Goal: Use online tool/utility: Utilize a website feature to perform a specific function

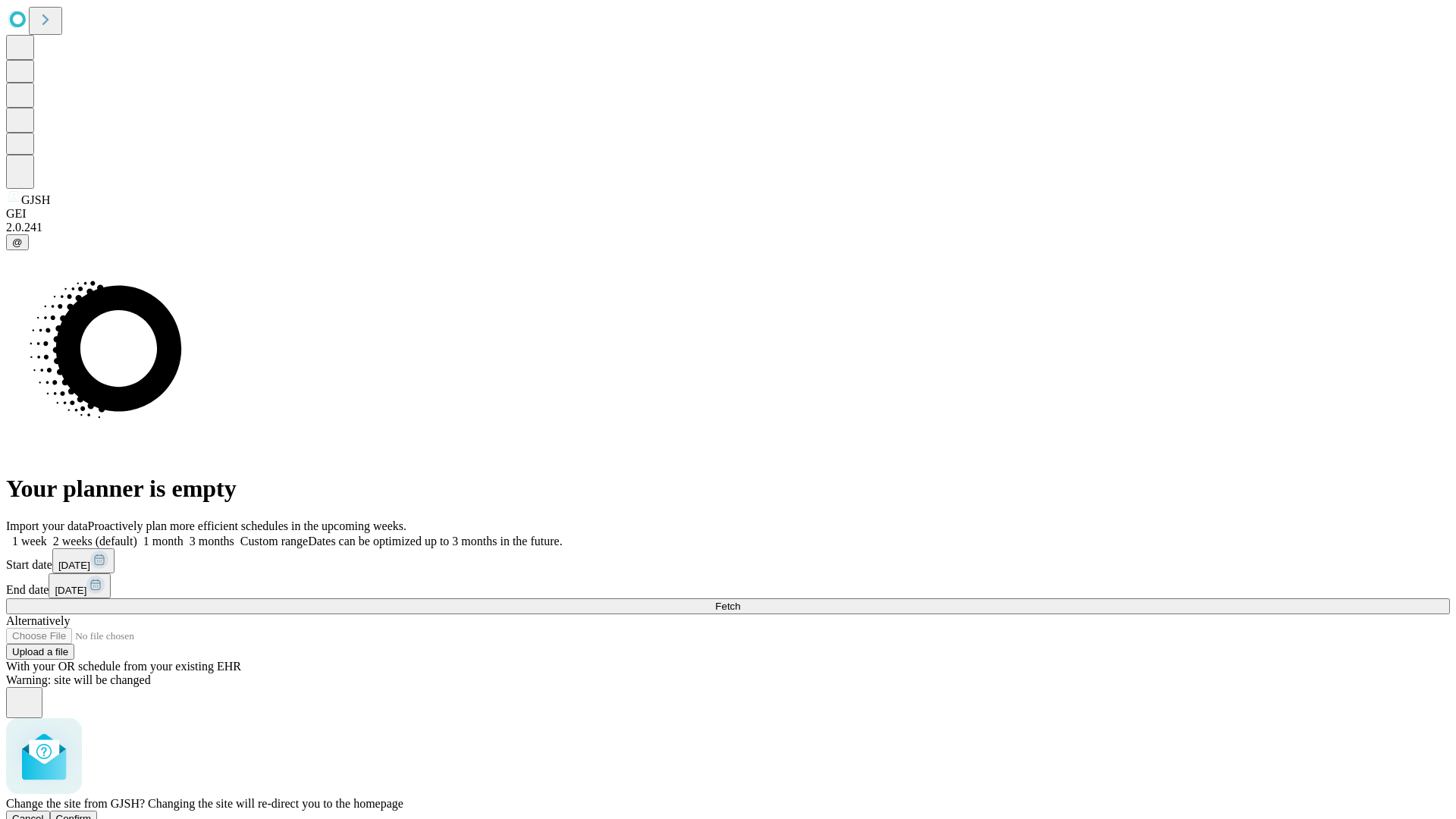
click at [91, 813] on span "Confirm" at bounding box center [74, 818] width 36 height 12
click at [184, 534] on label "1 month" at bounding box center [160, 541] width 47 height 13
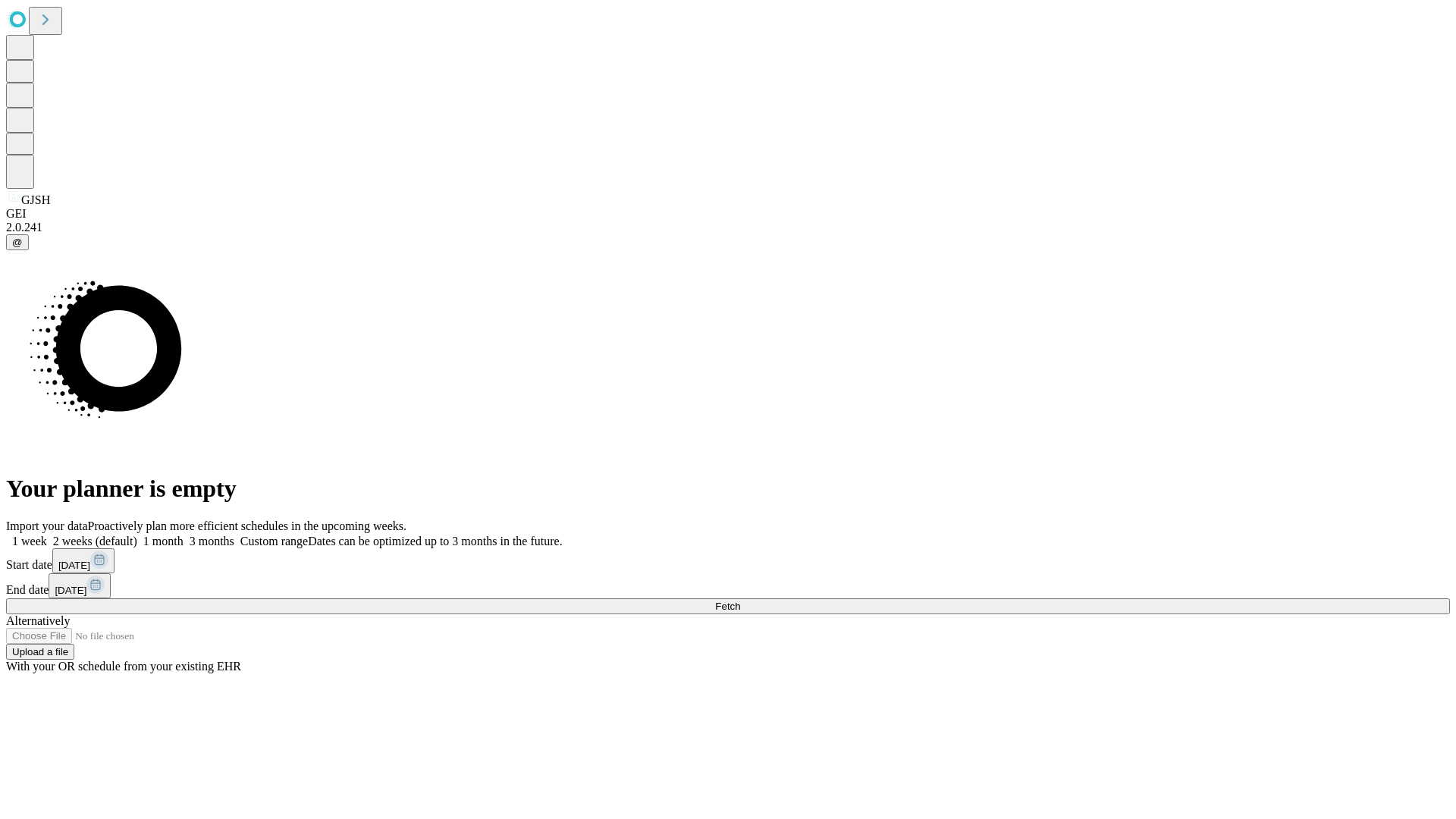
click at [741, 601] on span "Fetch" at bounding box center [728, 606] width 25 height 12
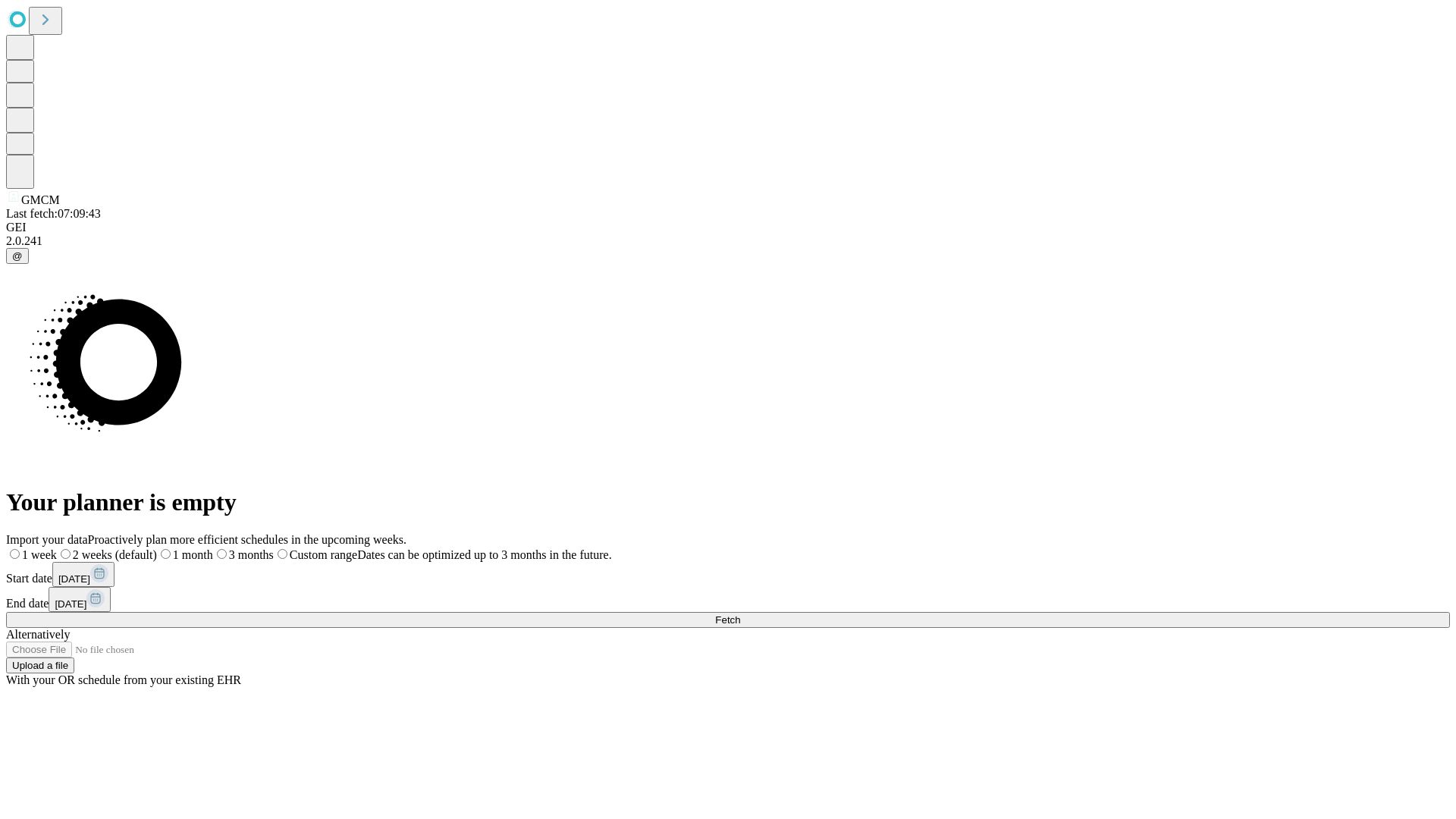
click at [741, 614] on span "Fetch" at bounding box center [728, 619] width 25 height 12
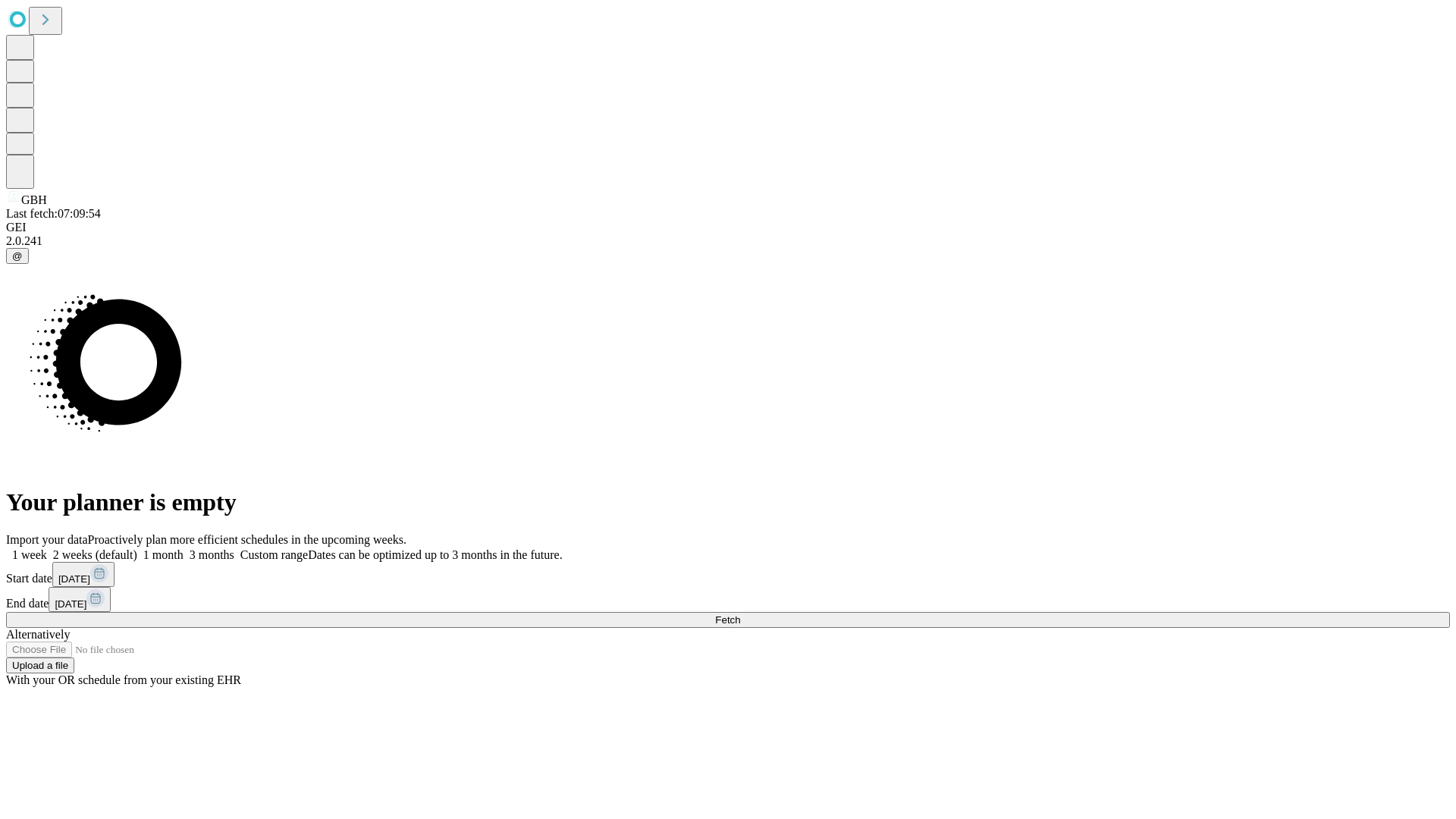
click at [184, 548] on label "1 month" at bounding box center [160, 554] width 47 height 13
click at [741, 614] on span "Fetch" at bounding box center [728, 619] width 25 height 12
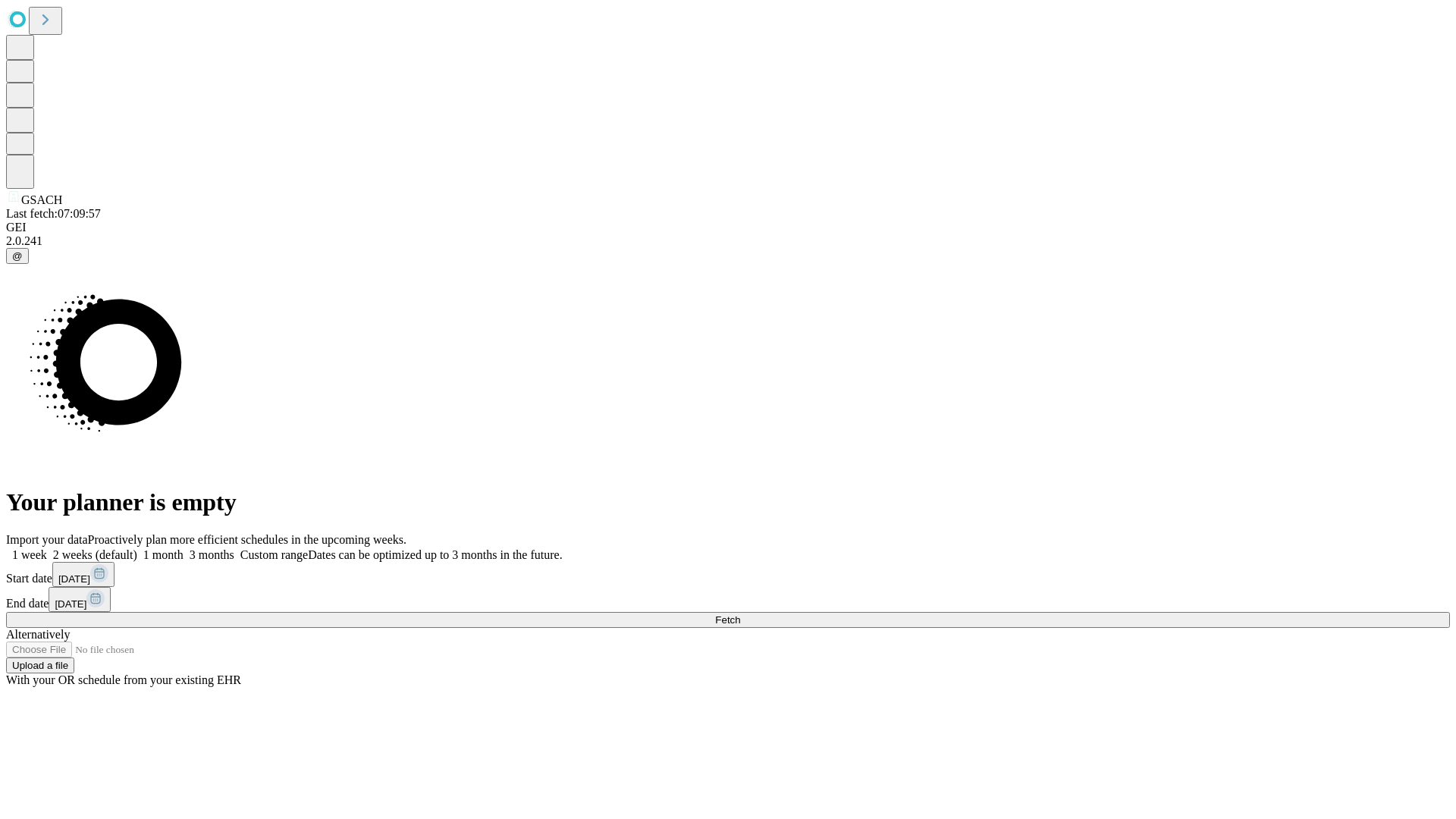
click at [184, 548] on label "1 month" at bounding box center [160, 554] width 47 height 13
click at [741, 614] on span "Fetch" at bounding box center [728, 619] width 25 height 12
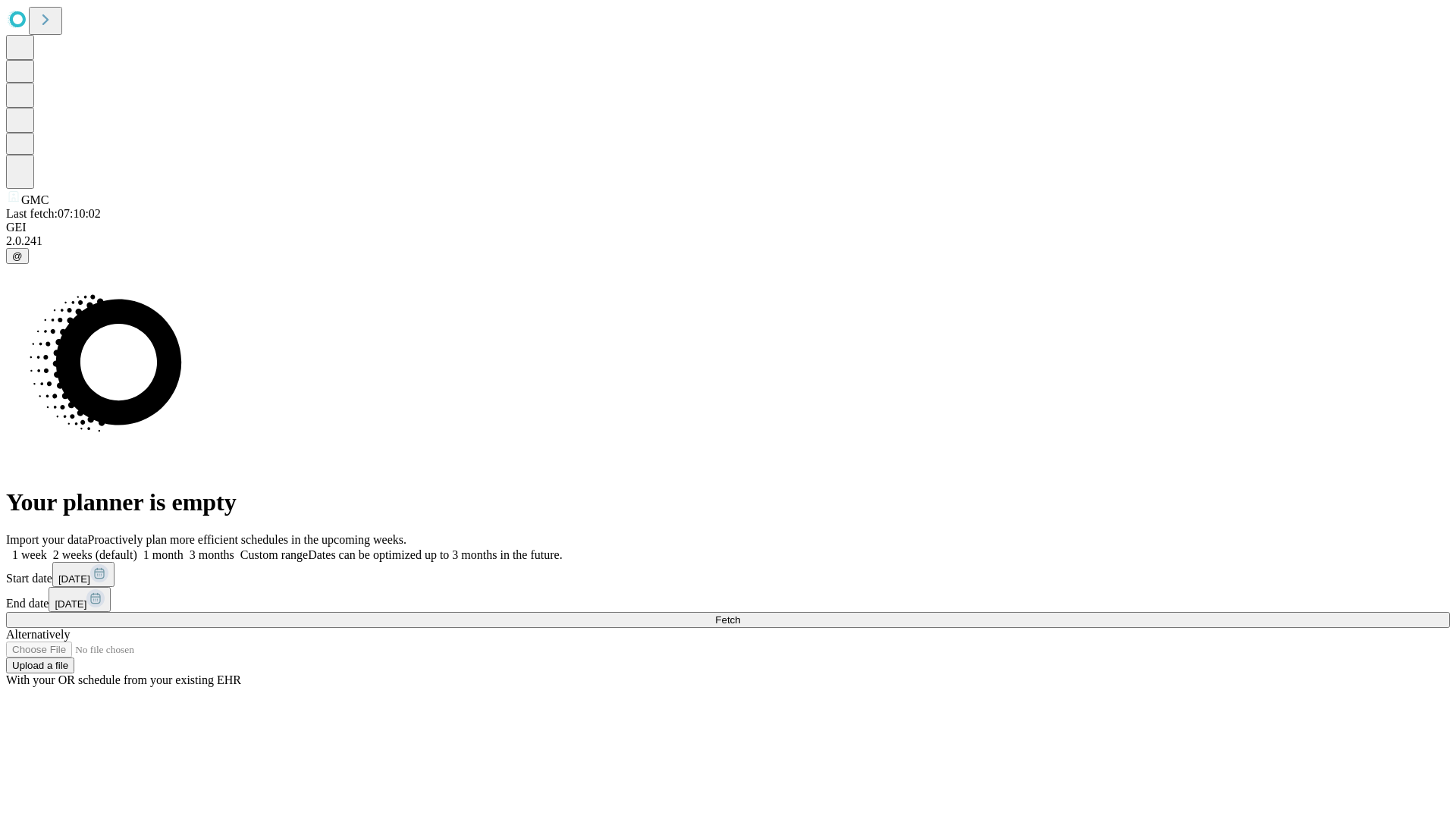
click at [184, 548] on label "1 month" at bounding box center [160, 554] width 47 height 13
click at [741, 614] on span "Fetch" at bounding box center [728, 619] width 25 height 12
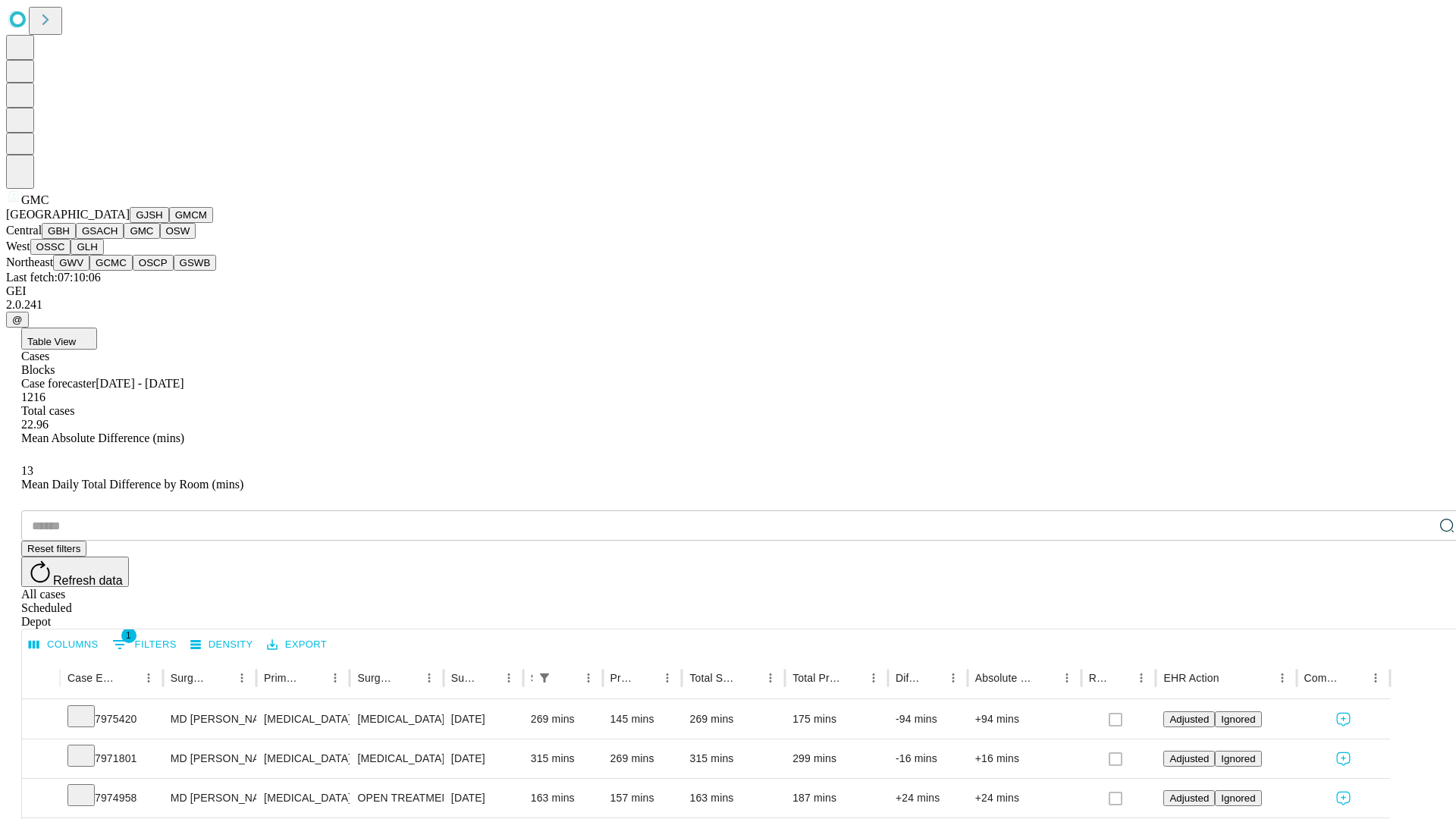
click at [160, 239] on button "OSW" at bounding box center [178, 231] width 37 height 16
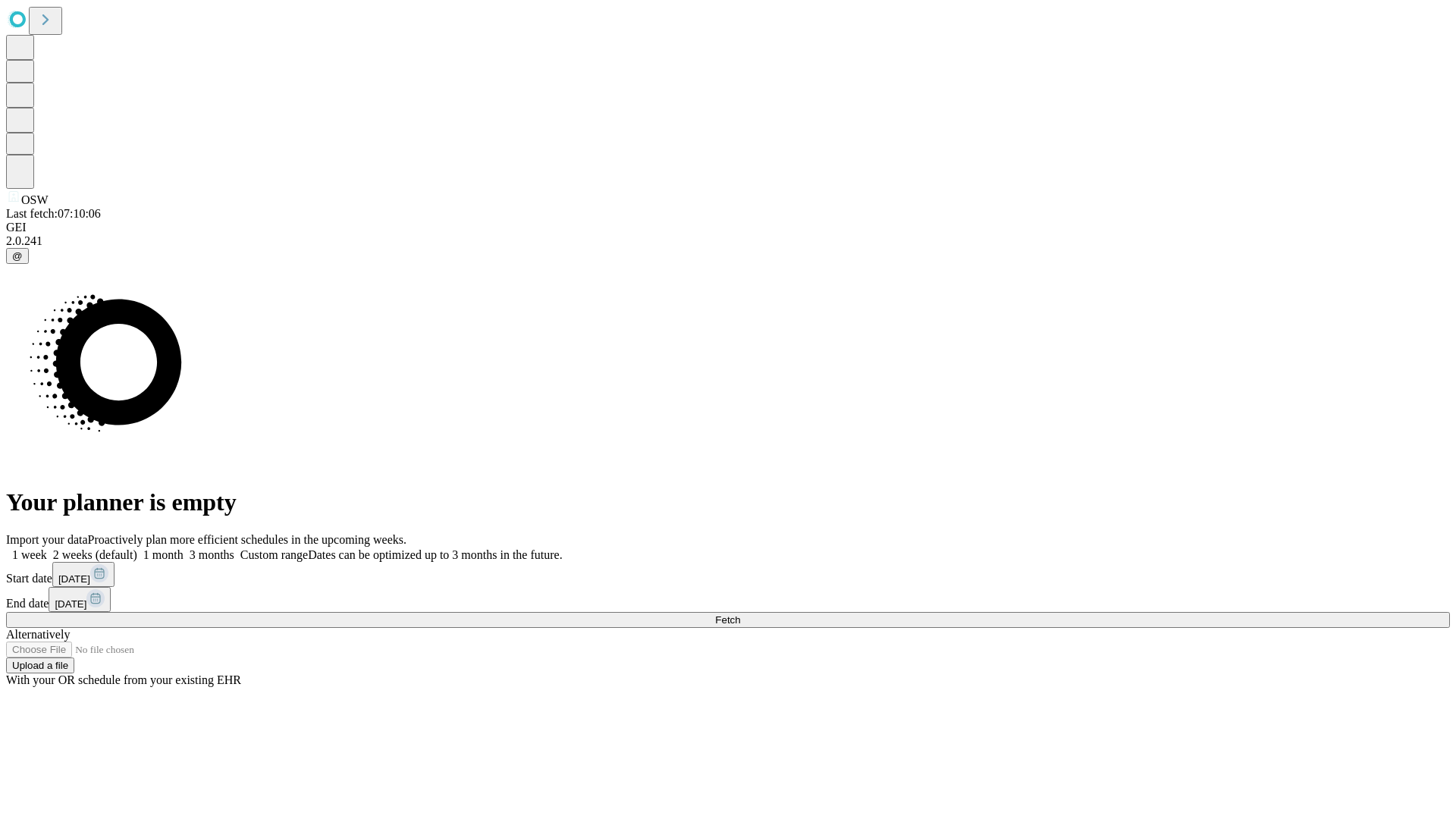
click at [184, 548] on label "1 month" at bounding box center [160, 554] width 47 height 13
click at [741, 614] on span "Fetch" at bounding box center [728, 619] width 25 height 12
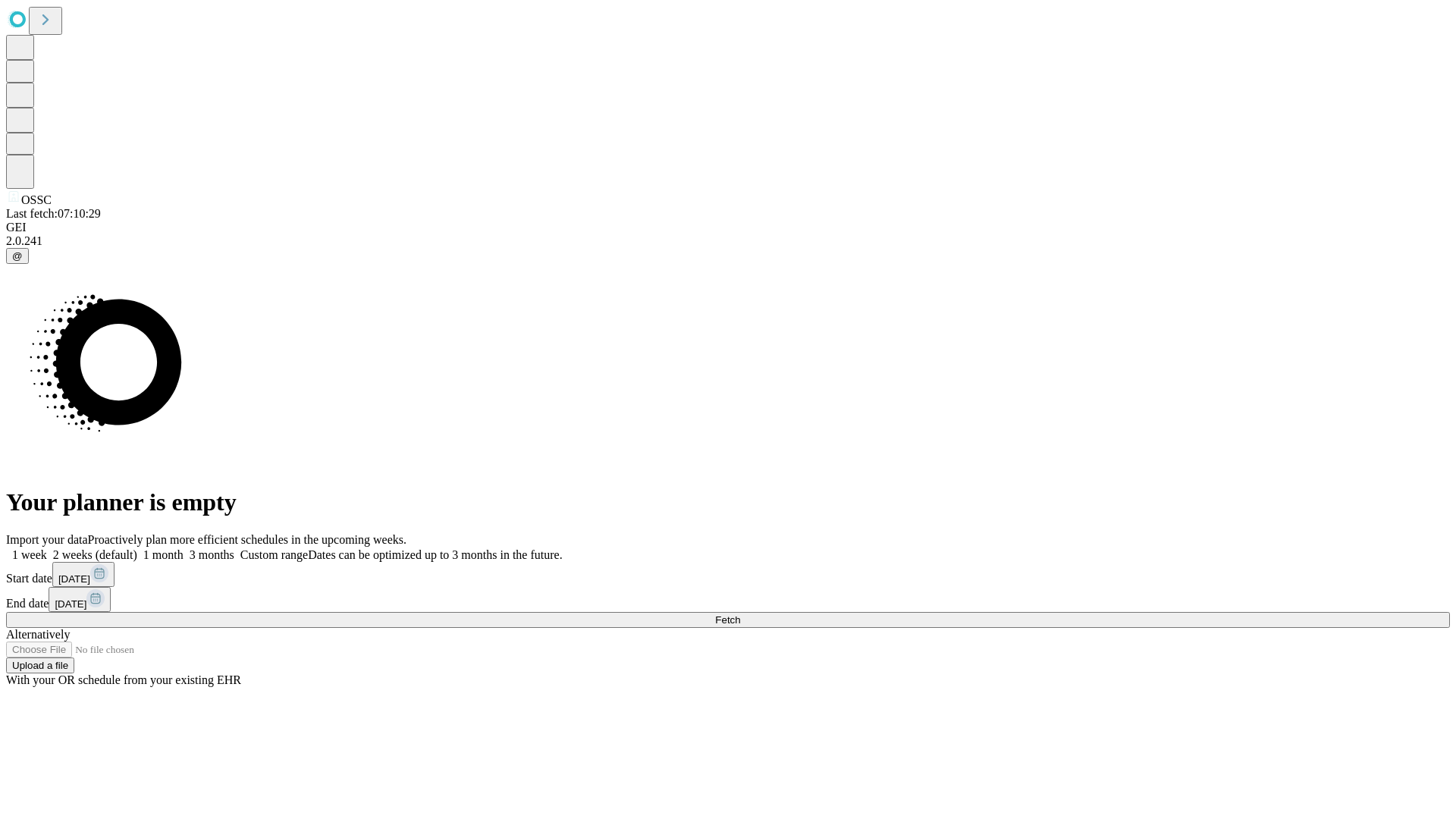
click at [184, 548] on label "1 month" at bounding box center [160, 554] width 47 height 13
click at [741, 614] on span "Fetch" at bounding box center [728, 619] width 25 height 12
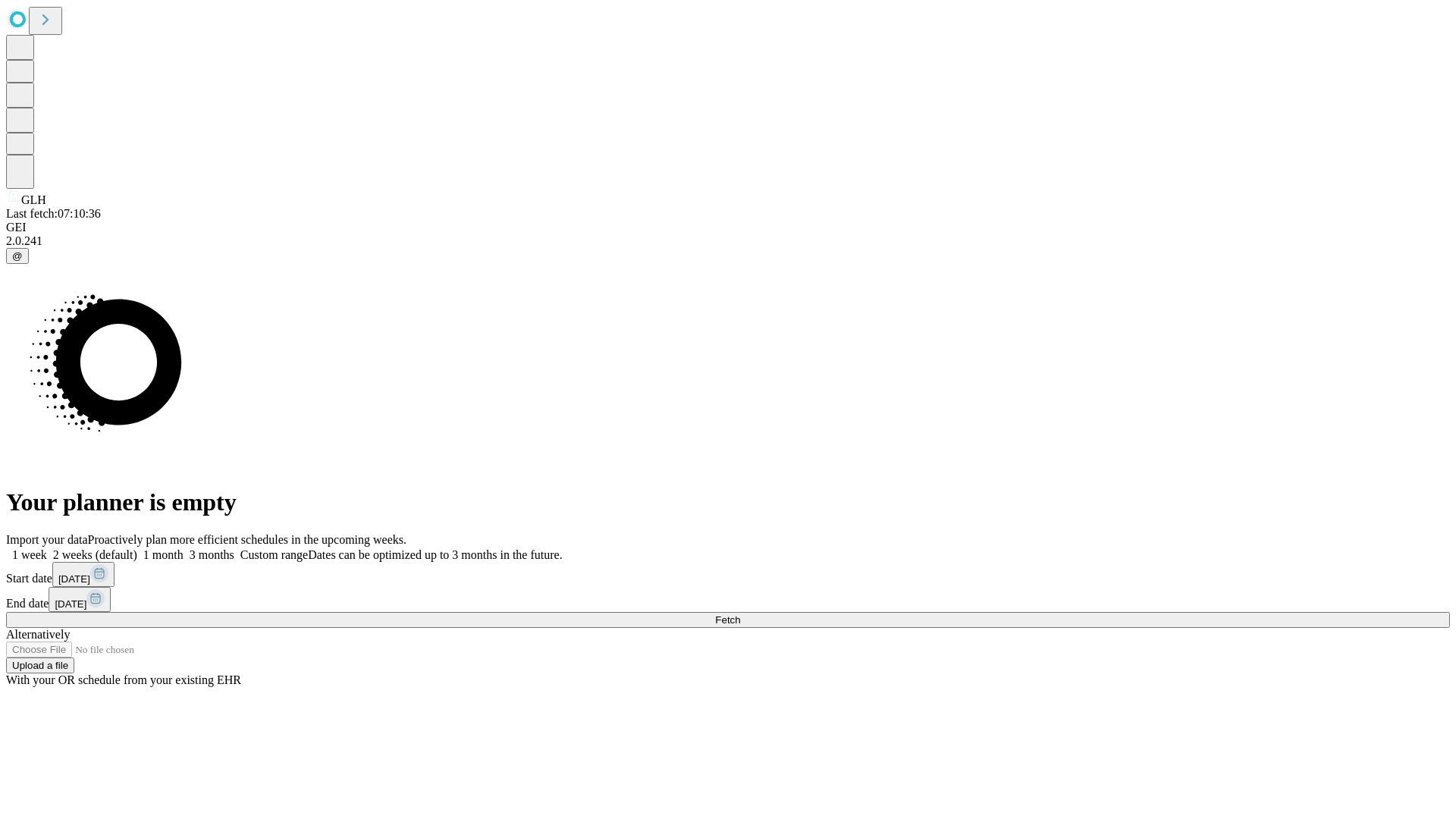
click at [184, 548] on label "1 month" at bounding box center [160, 554] width 47 height 13
click at [741, 614] on span "Fetch" at bounding box center [728, 619] width 25 height 12
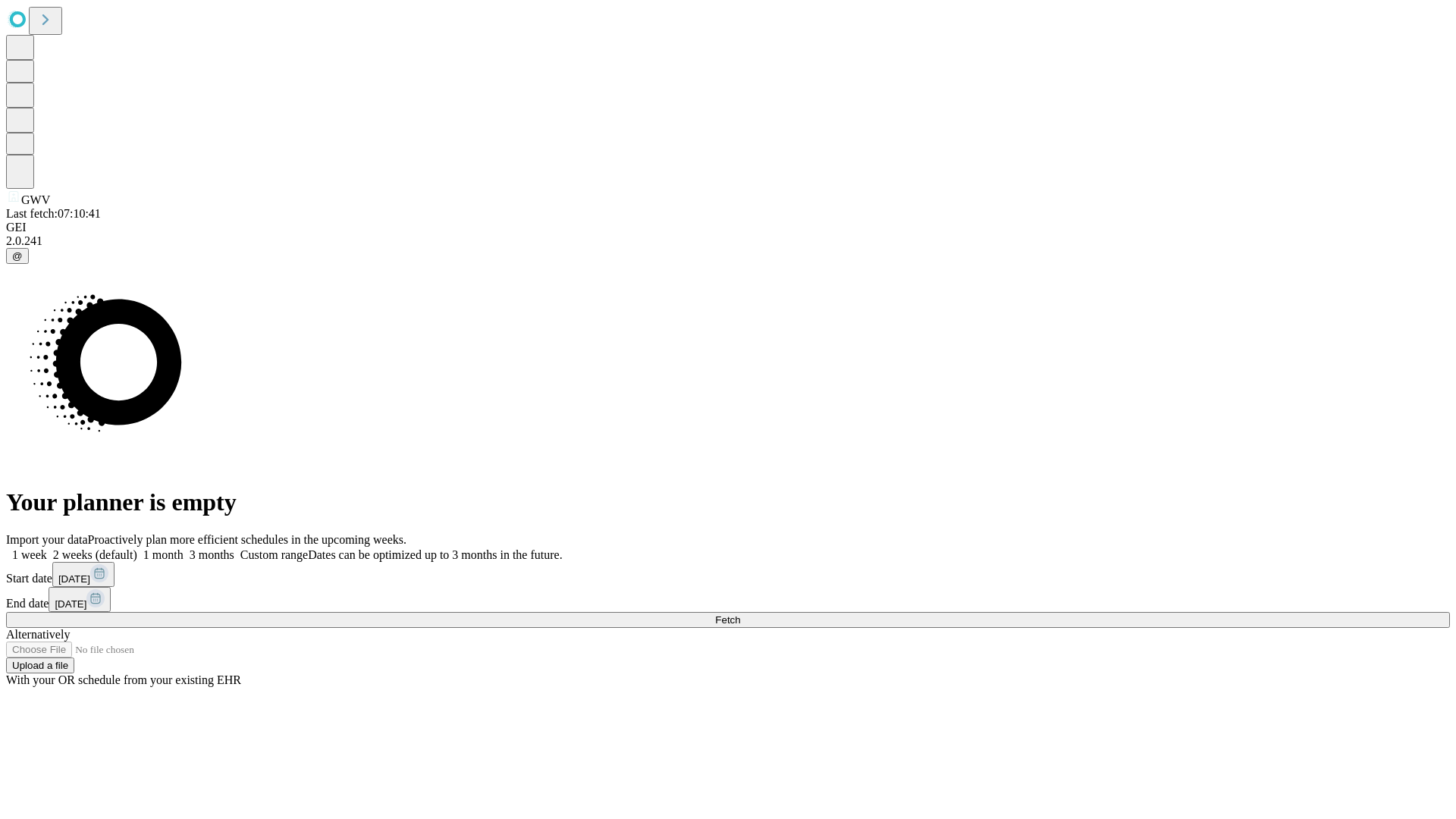
click at [184, 548] on label "1 month" at bounding box center [160, 554] width 47 height 13
click at [741, 614] on span "Fetch" at bounding box center [728, 619] width 25 height 12
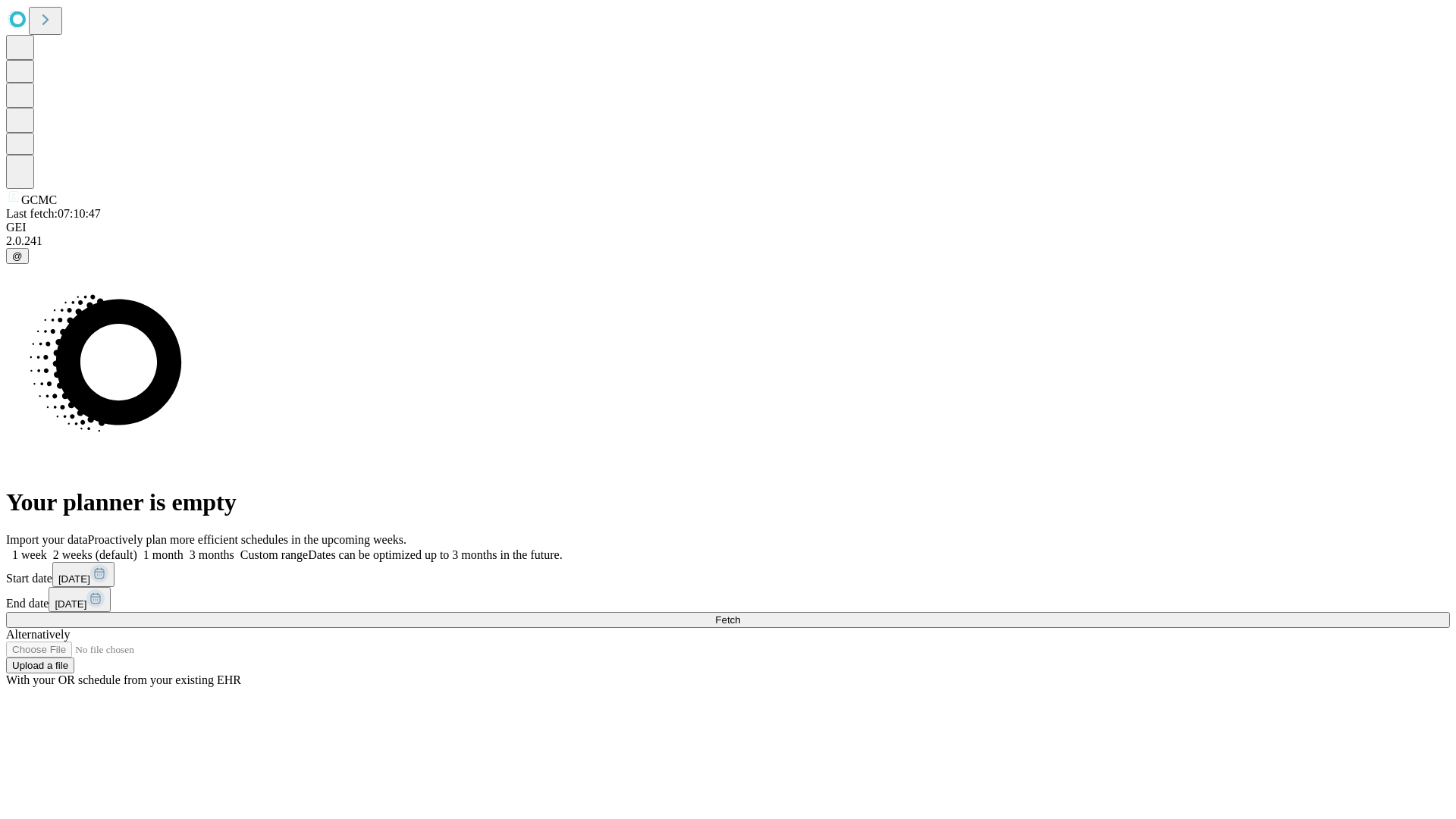
click at [741, 614] on span "Fetch" at bounding box center [728, 619] width 25 height 12
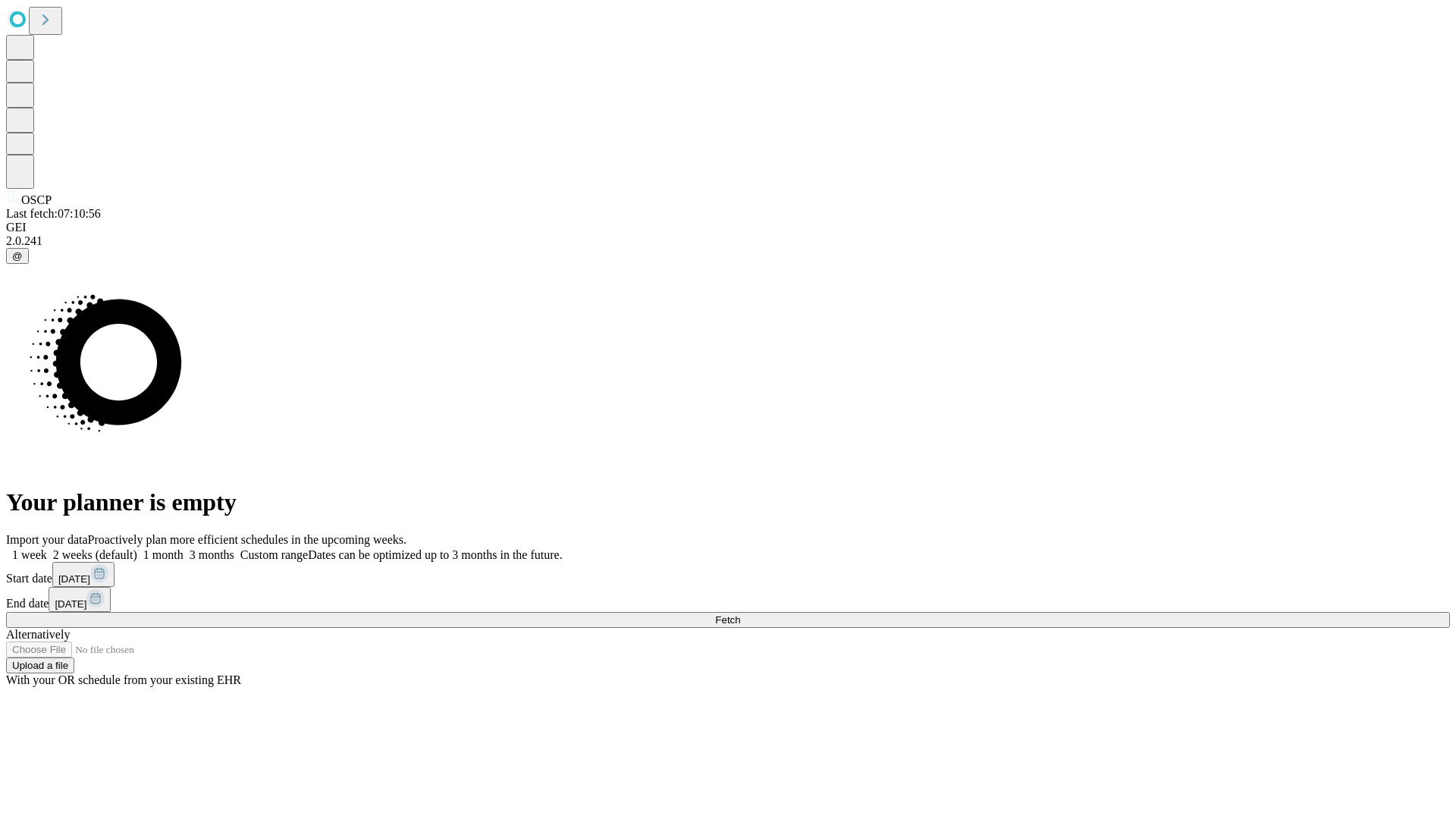
click at [184, 548] on label "1 month" at bounding box center [160, 554] width 47 height 13
click at [741, 614] on span "Fetch" at bounding box center [728, 619] width 25 height 12
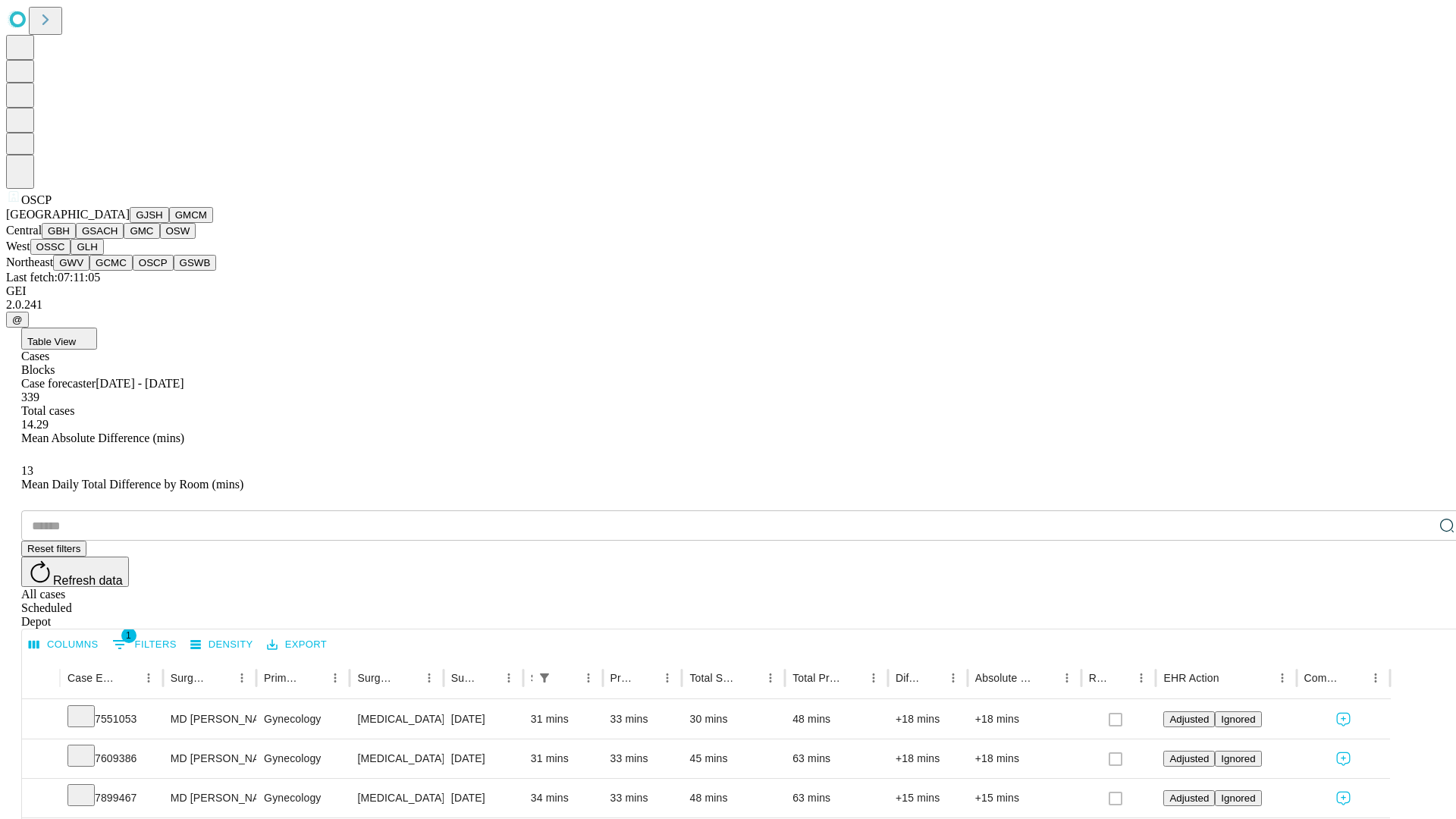
click at [174, 270] on button "GSWB" at bounding box center [195, 263] width 43 height 16
